Goal: Transaction & Acquisition: Purchase product/service

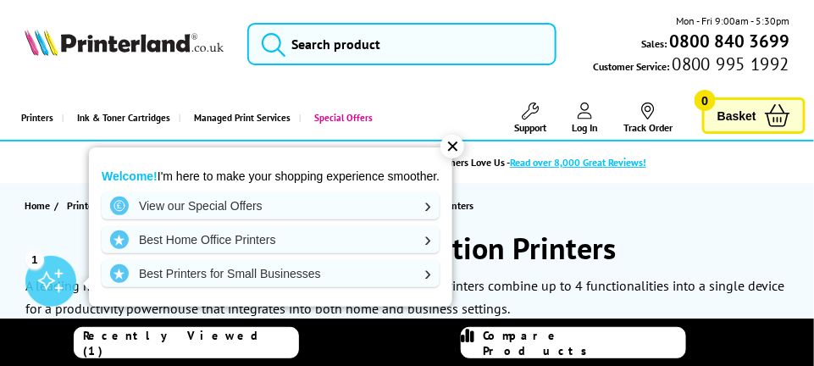
click at [567, 174] on li "Trust Score 5.0 - Our Customers Love Us - Read over 8,000 Great Reviews!" at bounding box center [390, 162] width 765 height 30
click at [452, 145] on div "✕" at bounding box center [453, 147] width 24 height 24
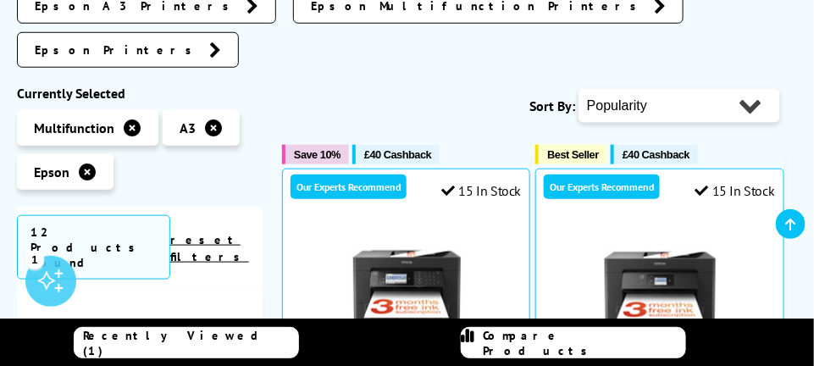
scroll to position [386, 0]
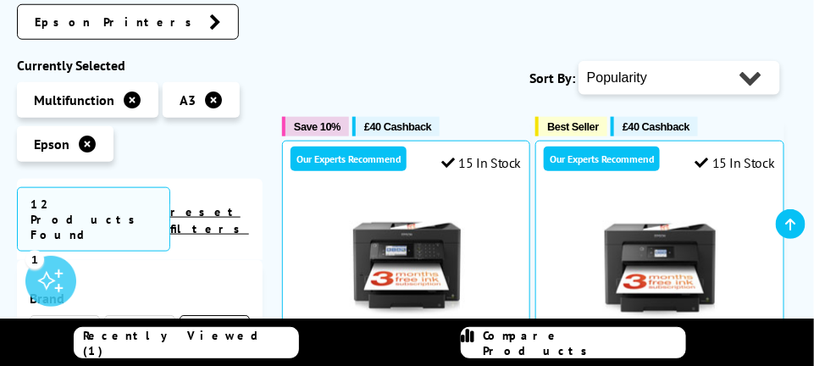
click at [751, 61] on select "Popularity Rating Price - Low to High Price - High to Low Running Costs - Low t…" at bounding box center [680, 78] width 202 height 34
select select "Price Ascending"
click at [579, 61] on select "Popularity Rating Price - Low to High Price - High to Low Running Costs - Low t…" at bounding box center [680, 78] width 202 height 34
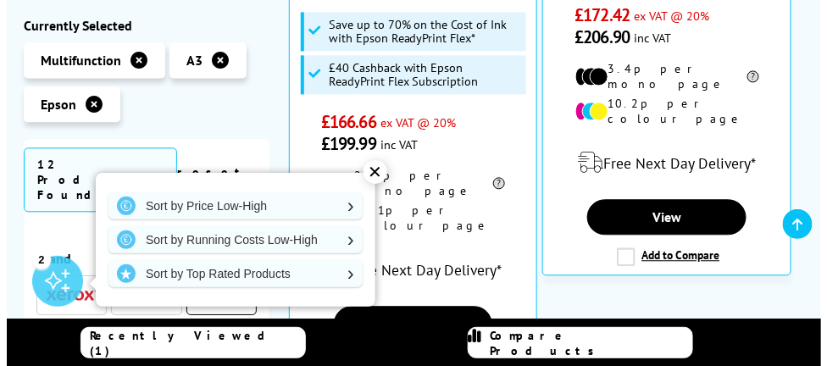
scroll to position [835, 0]
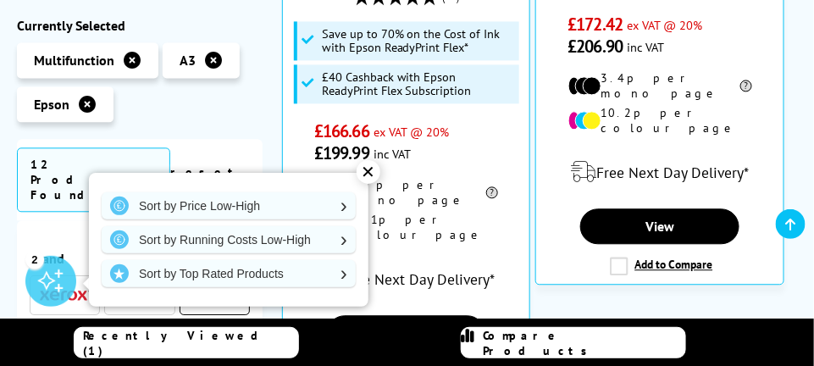
click at [554, 148] on div "Free Next Day Delivery*" at bounding box center [660, 171] width 230 height 47
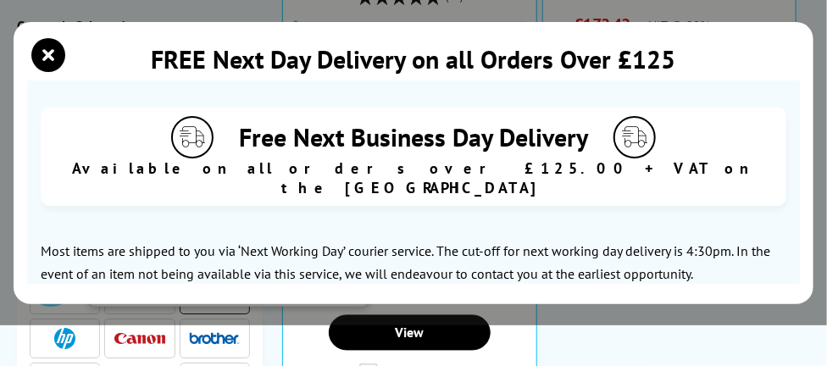
click at [190, 267] on div "Most items are shipped to you via ‘Next Working Day’ courier service. The cut-o…" at bounding box center [414, 363] width 746 height 246
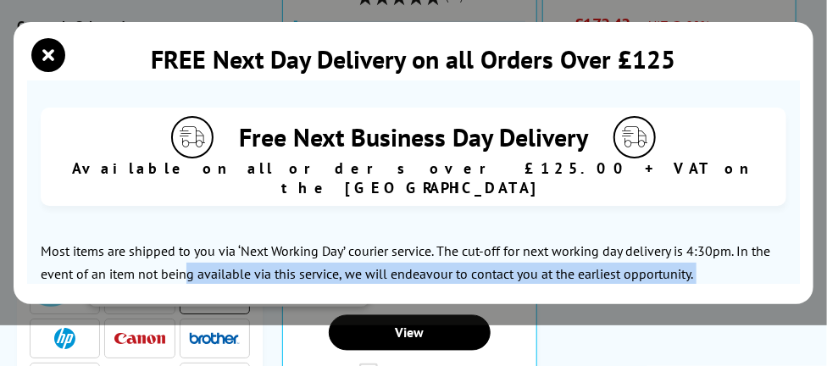
click at [190, 267] on div "Most items are shipped to you via ‘Next Working Day’ courier service. The cut-o…" at bounding box center [414, 363] width 746 height 246
